Goal: Transaction & Acquisition: Subscribe to service/newsletter

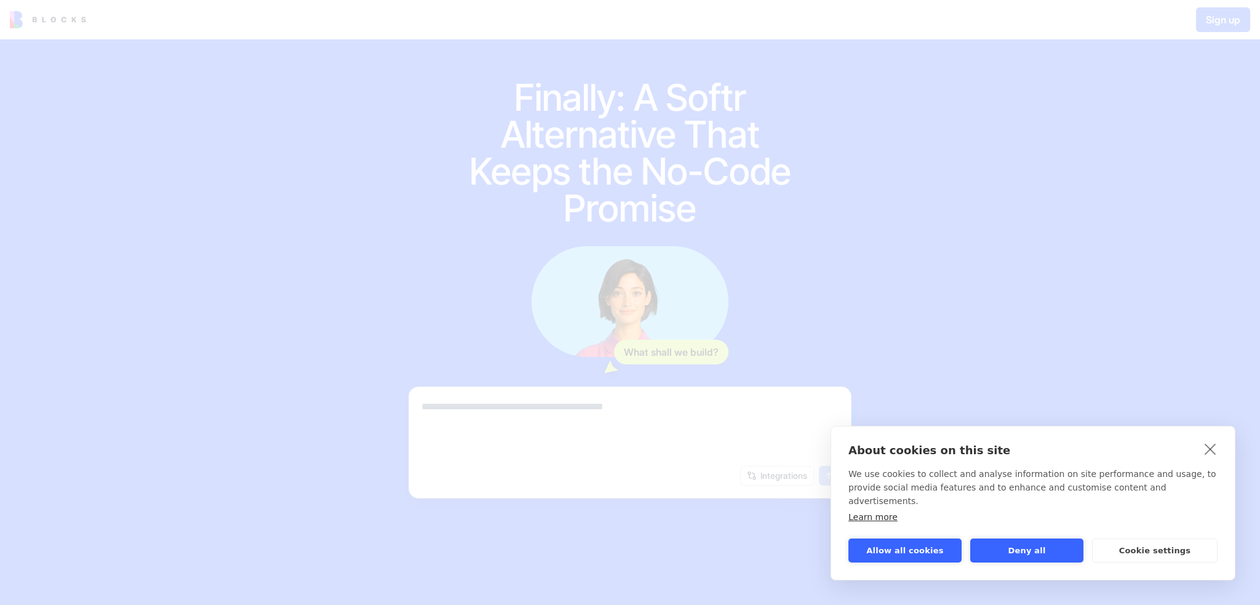
click at [532, 130] on div "About cookies on this site We use cookies to collect and analyse information on…" at bounding box center [630, 302] width 1260 height 605
click at [1214, 458] on link "close" at bounding box center [1210, 449] width 19 height 20
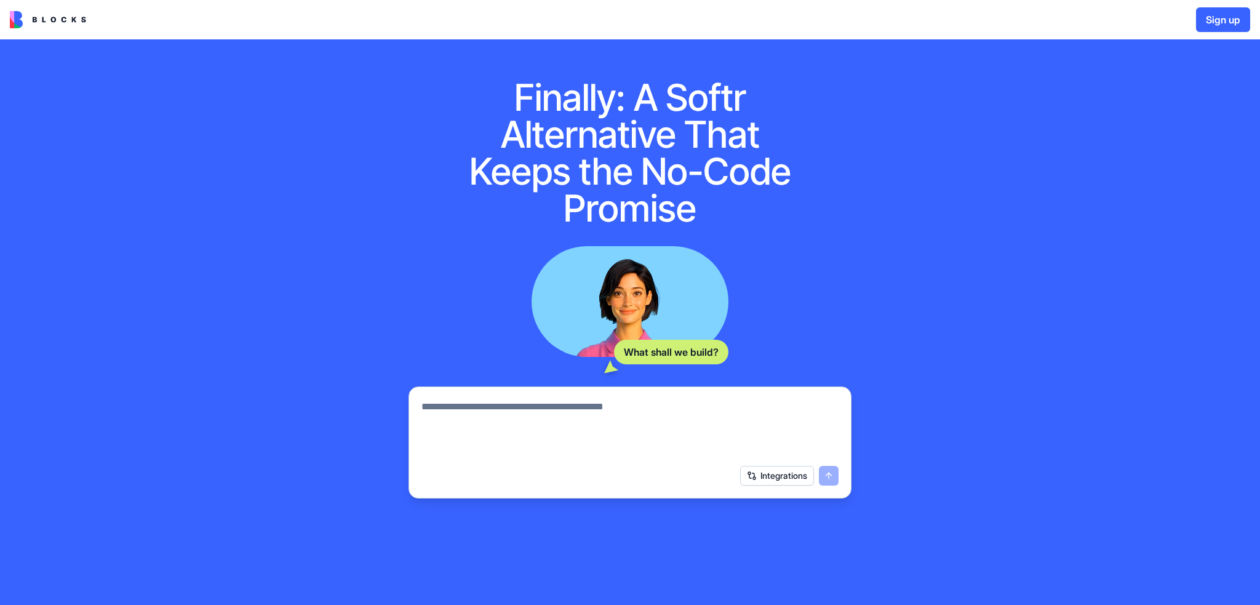
click at [1035, 391] on div "Finally: A Softr Alternative That Keeps the No-Code Promise What shall we build…" at bounding box center [630, 327] width 1260 height 577
click at [536, 408] on textarea at bounding box center [629, 428] width 417 height 59
click at [787, 479] on button "Integrations" at bounding box center [777, 476] width 74 height 20
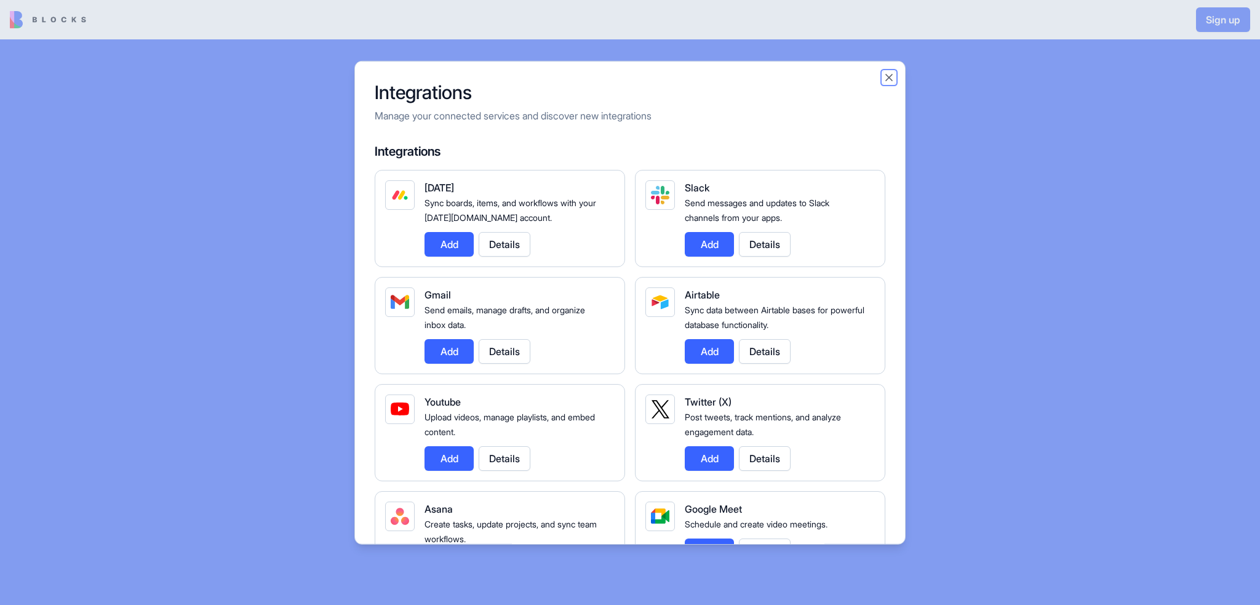
click at [890, 76] on button "Close" at bounding box center [889, 77] width 12 height 12
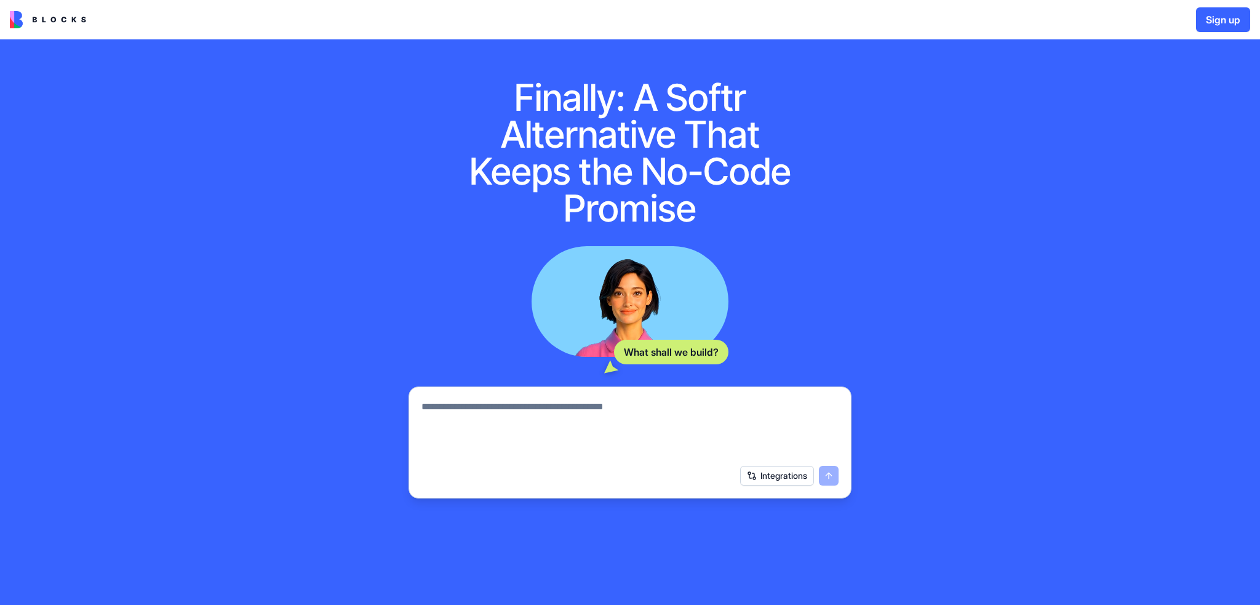
click at [604, 409] on textarea at bounding box center [629, 428] width 417 height 59
click at [604, 403] on textarea at bounding box center [629, 428] width 417 height 59
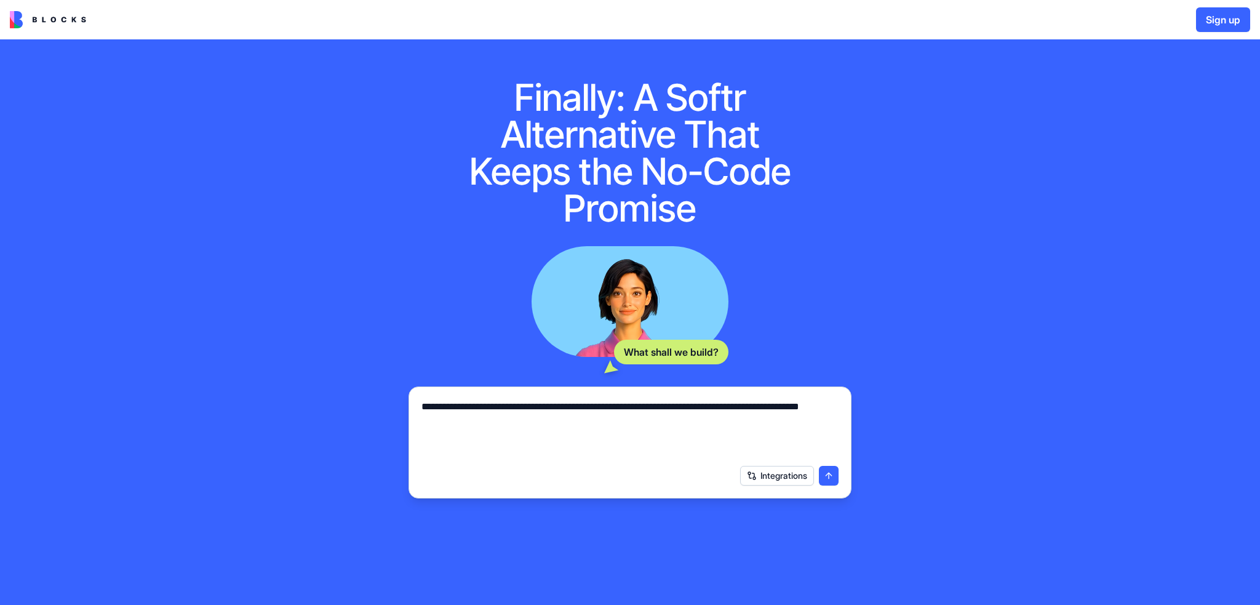
type textarea "**********"
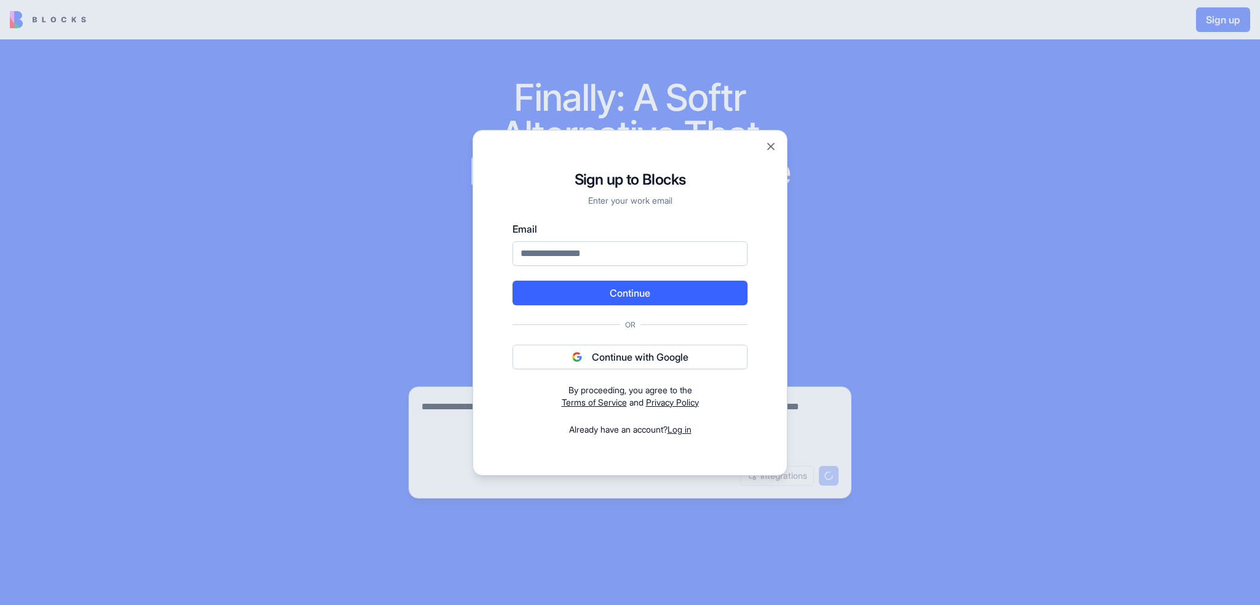
click at [621, 353] on button "Continue with Google" at bounding box center [629, 357] width 235 height 25
